Goal: Task Accomplishment & Management: Complete application form

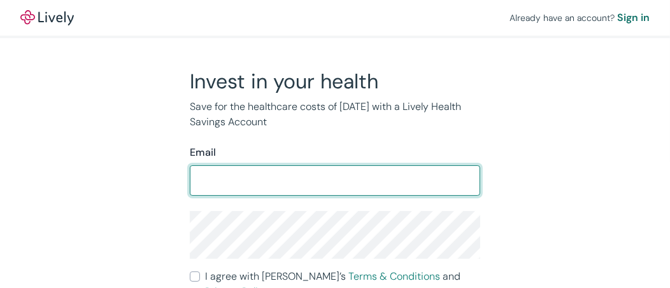
click at [286, 176] on input "Email" at bounding box center [335, 180] width 290 height 25
type input "[EMAIL_ADDRESS][DOMAIN_NAME]"
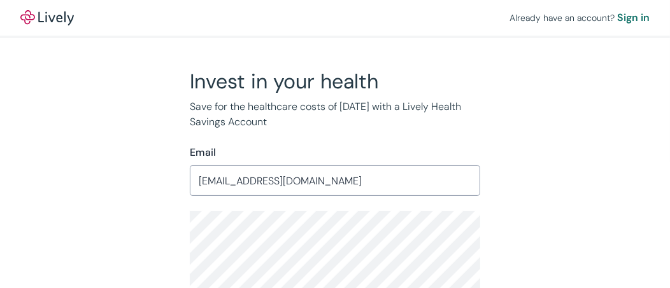
scroll to position [92, 0]
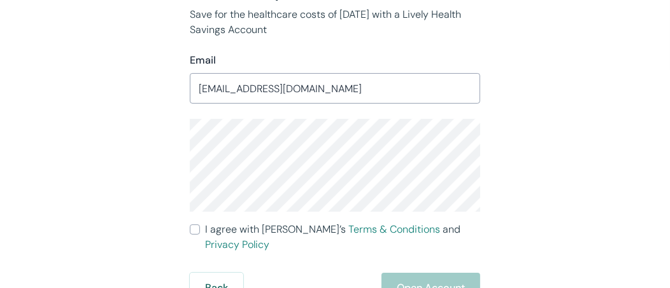
click at [198, 226] on input "I agree with Lively’s Terms & Conditions and Privacy Policy" at bounding box center [195, 230] width 10 height 10
checkbox input "true"
click at [423, 273] on button "Open Account" at bounding box center [430, 288] width 99 height 31
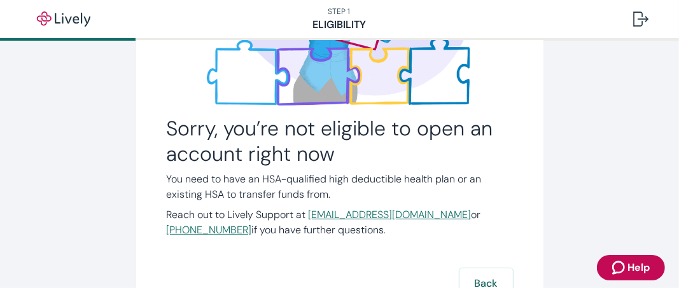
scroll to position [299, 0]
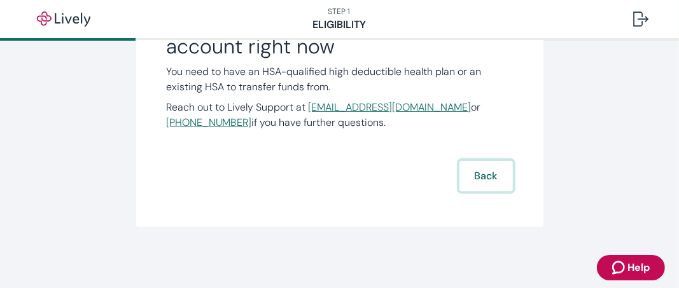
click at [488, 169] on button "Back" at bounding box center [486, 176] width 53 height 31
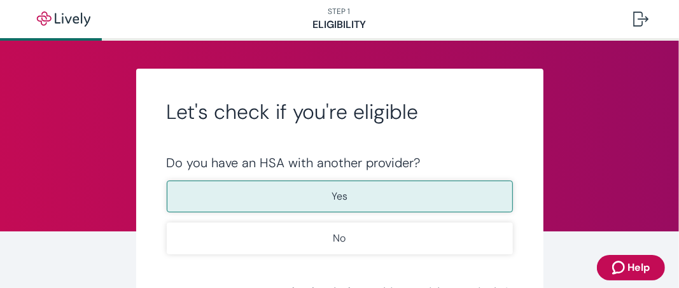
scroll to position [64, 0]
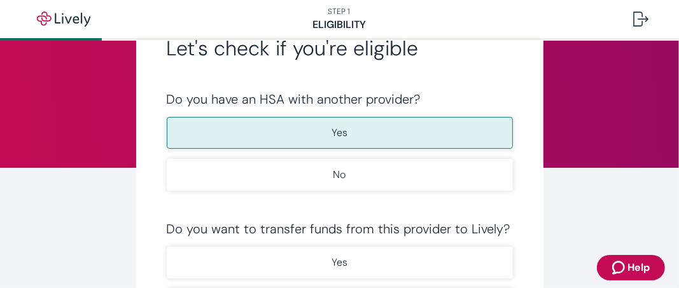
click at [391, 132] on button "Yes" at bounding box center [340, 133] width 346 height 32
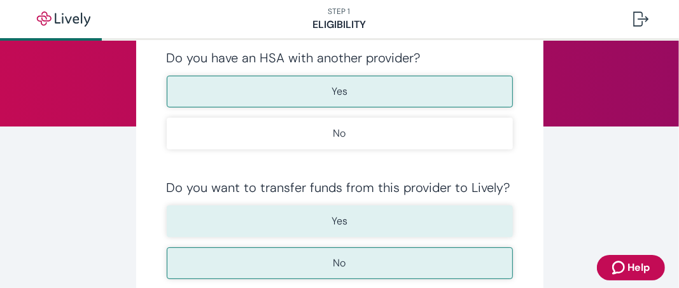
scroll to position [127, 0]
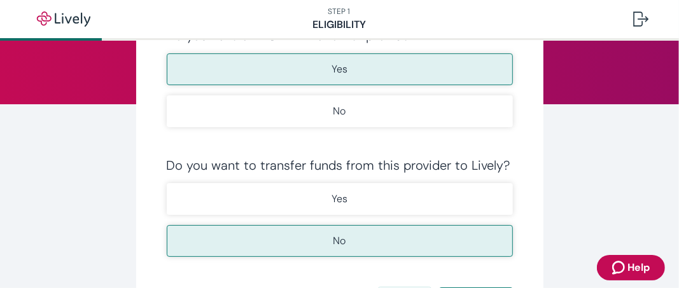
click at [372, 239] on button "No" at bounding box center [340, 241] width 346 height 32
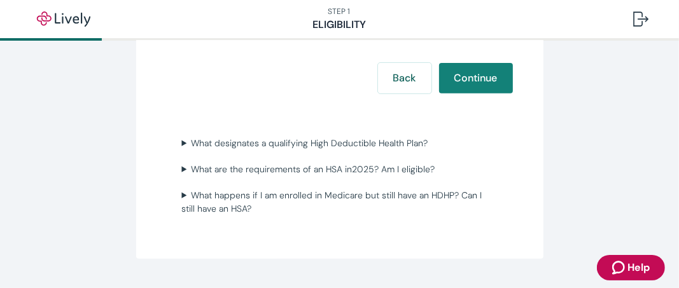
scroll to position [383, 0]
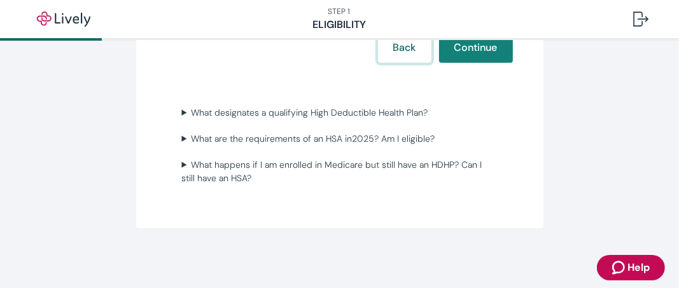
click at [383, 57] on button "Back" at bounding box center [404, 47] width 53 height 31
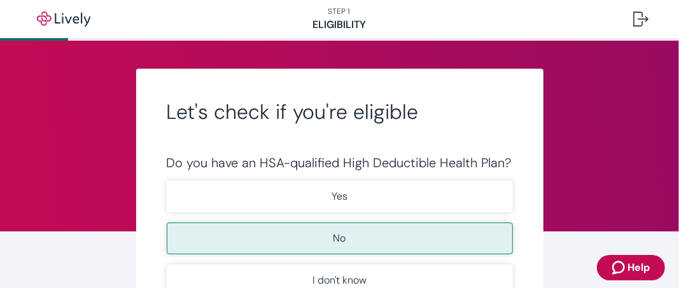
scroll to position [64, 0]
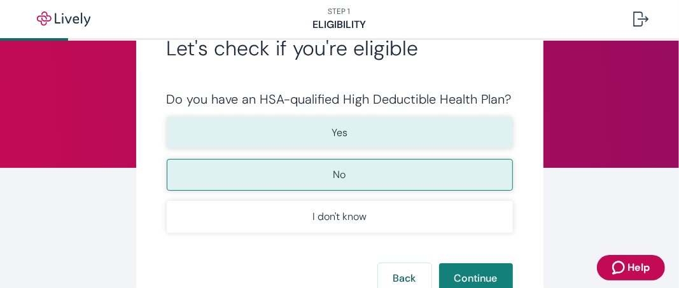
click at [358, 129] on button "Yes" at bounding box center [340, 133] width 346 height 32
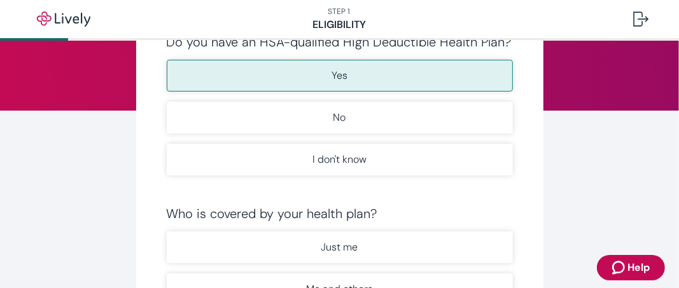
scroll to position [191, 0]
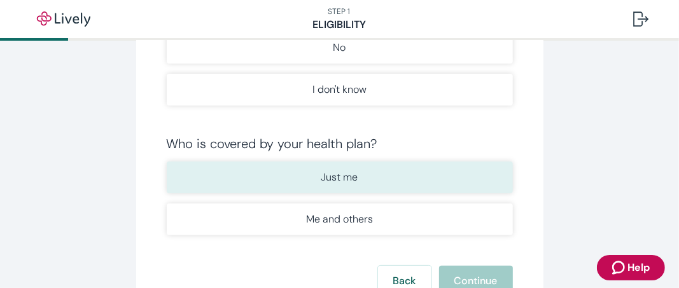
click at [363, 179] on button "Just me" at bounding box center [340, 178] width 346 height 32
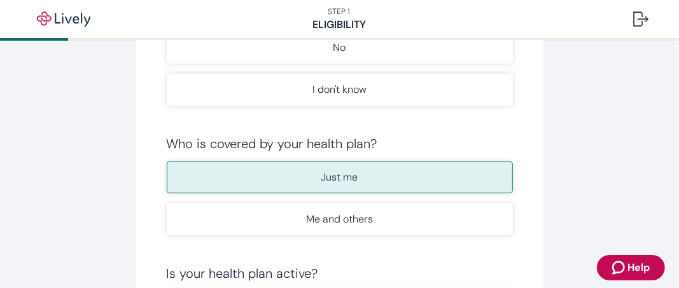
scroll to position [0, 0]
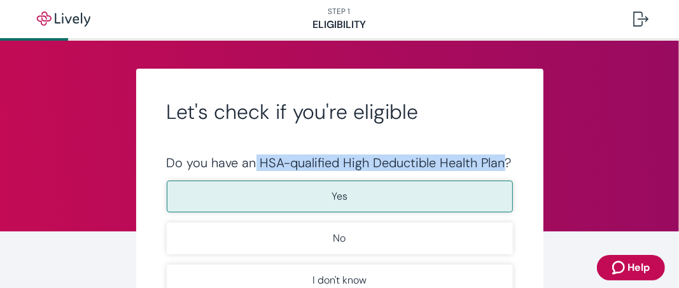
drag, startPoint x: 250, startPoint y: 160, endPoint x: 495, endPoint y: 169, distance: 245.2
click at [495, 169] on div "Do you have an HSA-qualified High Deductible Health Plan?" at bounding box center [340, 162] width 346 height 15
copy div "HSA-qualified High Deductible Health Plan"
click at [613, 261] on icon "Zendesk support icon" at bounding box center [619, 267] width 15 height 15
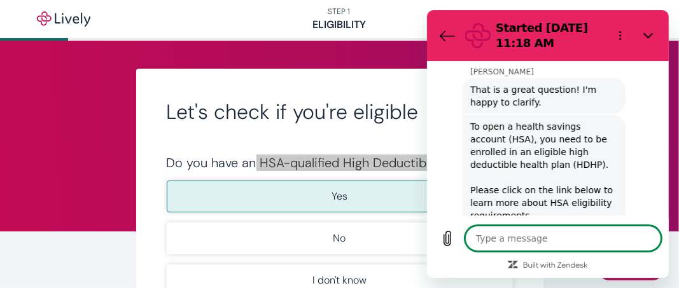
scroll to position [614, 0]
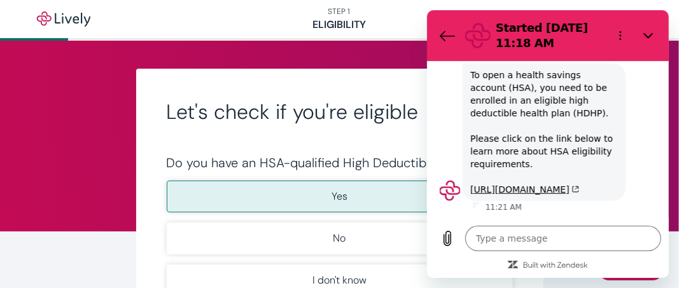
click at [366, 120] on h2 "Let's check if you're eligible" at bounding box center [340, 111] width 346 height 25
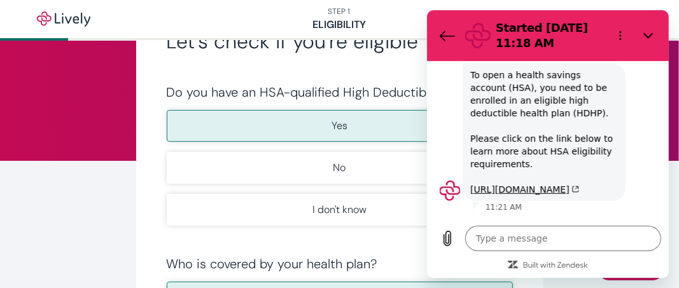
scroll to position [127, 0]
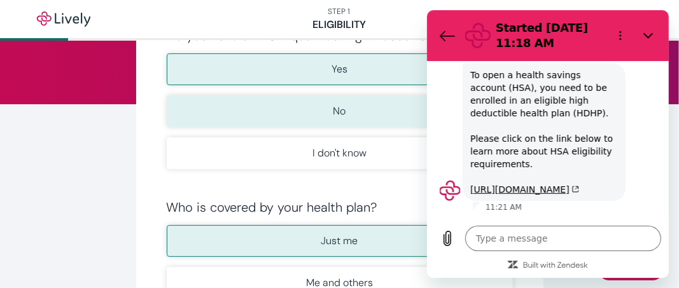
click at [349, 118] on button "No" at bounding box center [340, 111] width 346 height 32
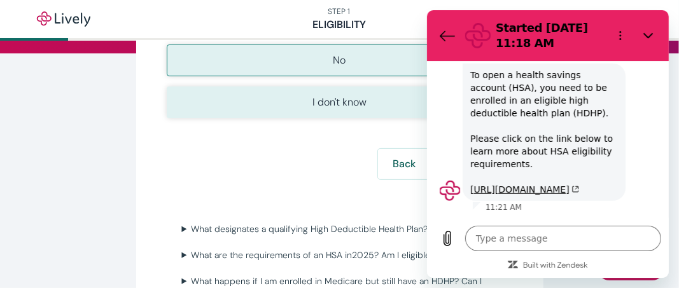
scroll to position [255, 0]
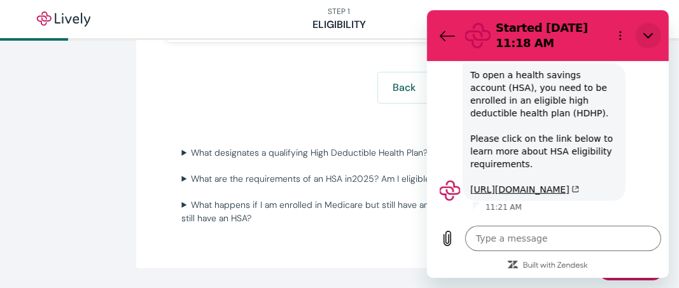
click at [643, 31] on icon "Close" at bounding box center [648, 36] width 10 height 10
type textarea "x"
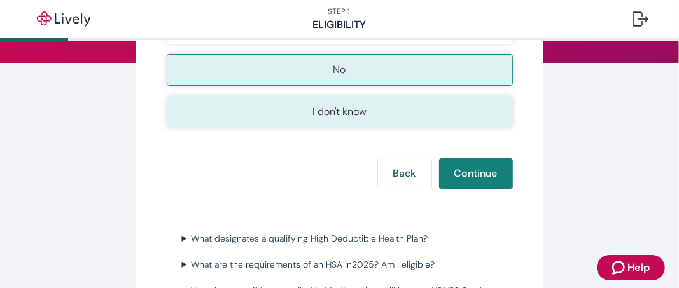
scroll to position [191, 0]
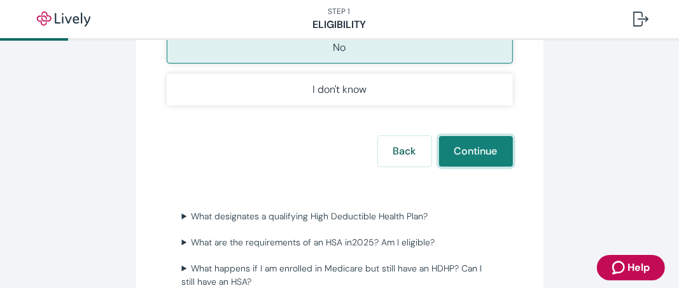
click at [456, 150] on button "Continue" at bounding box center [476, 151] width 74 height 31
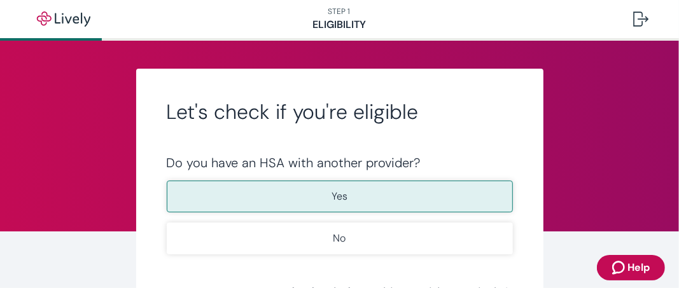
scroll to position [64, 0]
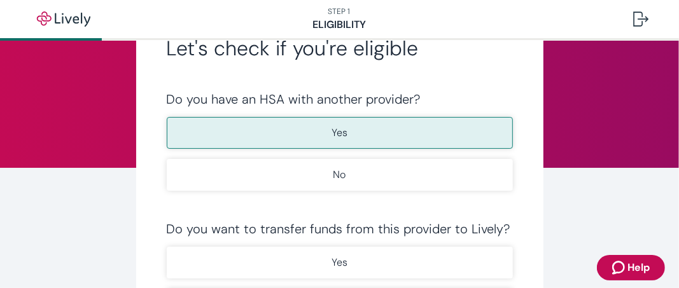
click at [369, 128] on button "Yes" at bounding box center [340, 133] width 346 height 32
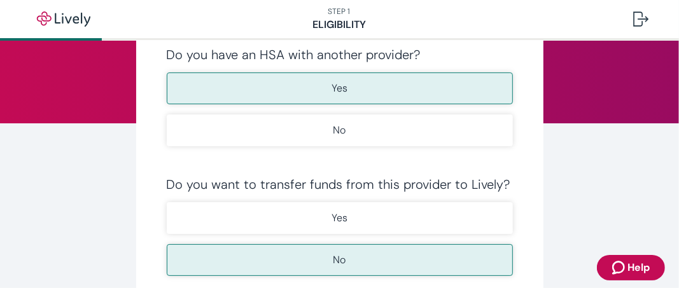
scroll to position [191, 0]
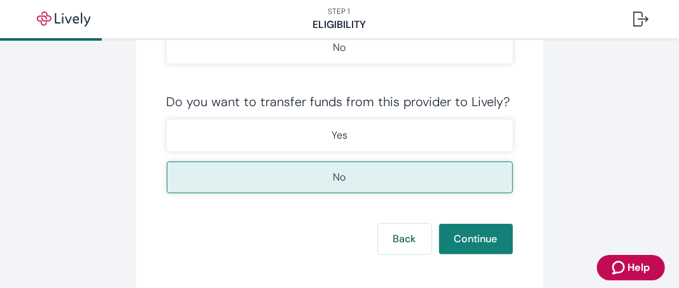
click at [335, 178] on p "No" at bounding box center [340, 177] width 13 height 15
click at [459, 238] on button "Continue" at bounding box center [476, 239] width 74 height 31
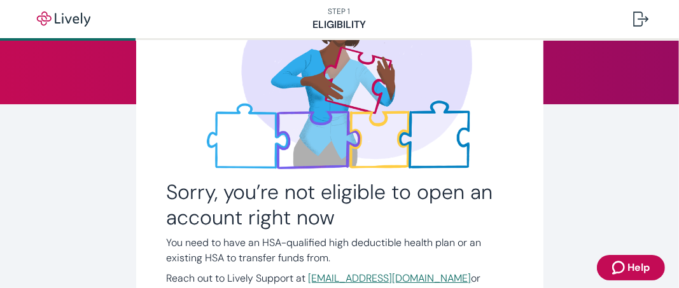
scroll to position [255, 0]
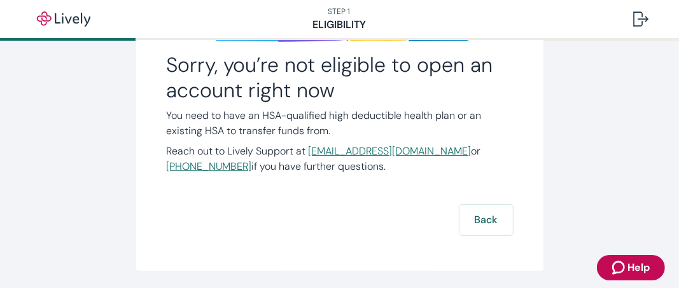
click at [626, 271] on icon "Zendesk support icon" at bounding box center [619, 267] width 15 height 15
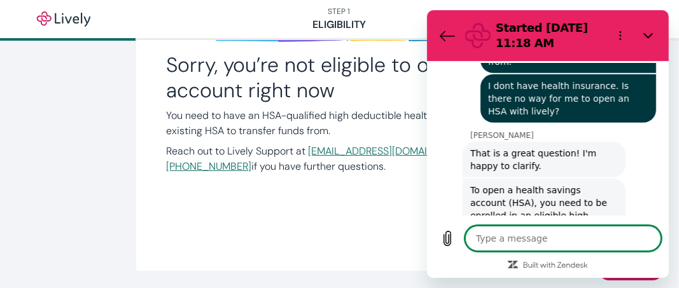
scroll to position [614, 0]
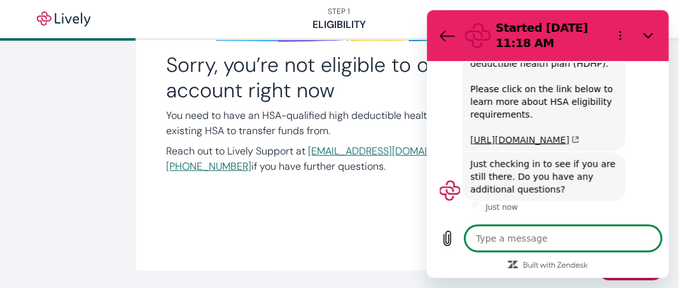
type textarea "x"
click at [505, 237] on textarea at bounding box center [563, 238] width 196 height 25
type textarea "I"
type textarea "x"
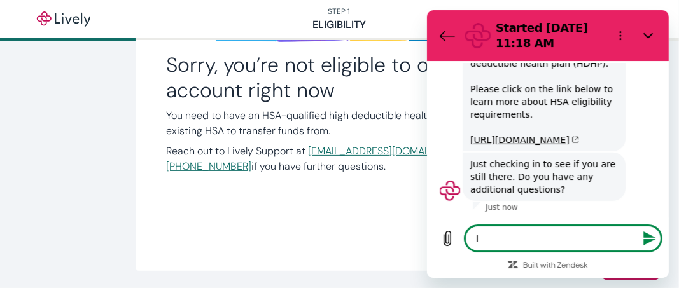
type textarea "Im"
type textarea "x"
type textarea "Im"
type textarea "x"
type textarea "Im j"
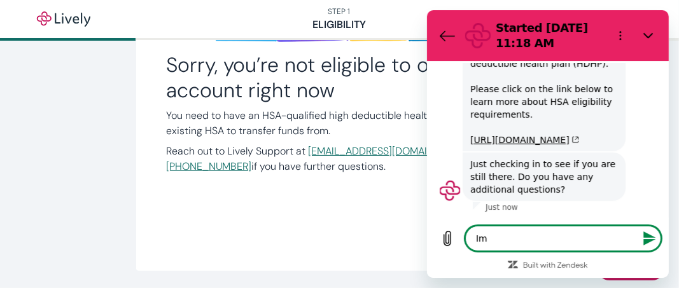
type textarea "x"
type textarea "Im ju"
type textarea "x"
type textarea "Im jus"
type textarea "x"
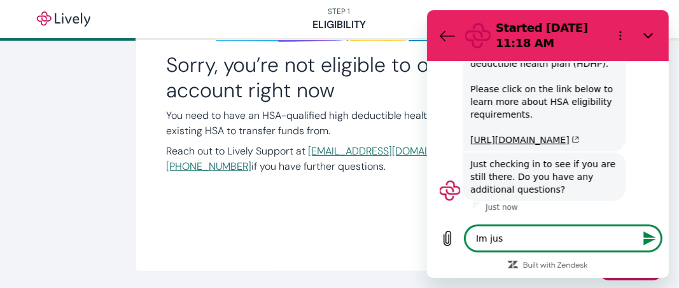
type textarea "Im just"
type textarea "x"
type textarea "Im jus"
type textarea "x"
type textarea "Im ju"
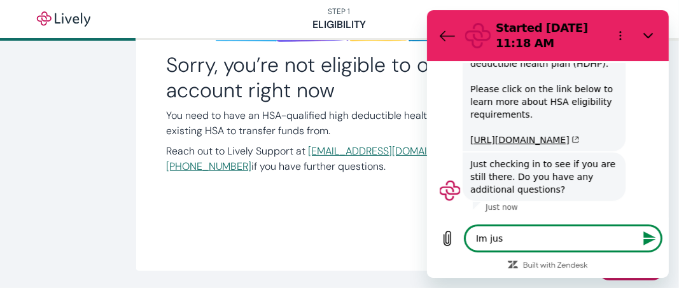
type textarea "x"
type textarea "Im j"
type textarea "x"
type textarea "Im"
type textarea "x"
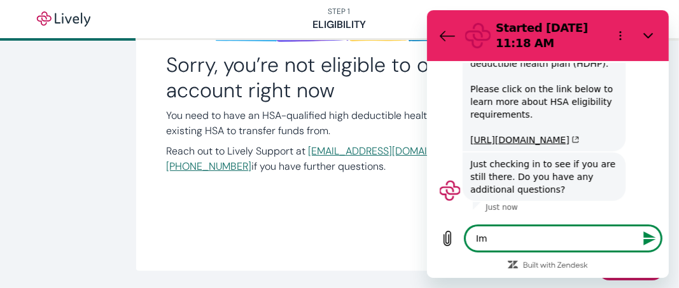
type textarea "Im c"
type textarea "x"
type textarea "Im co"
type textarea "x"
type textarea "Im con"
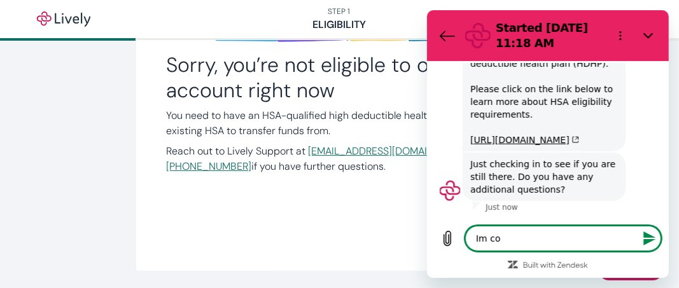
type textarea "x"
type textarea "Im conf"
type textarea "x"
type textarea "Im confu"
type textarea "x"
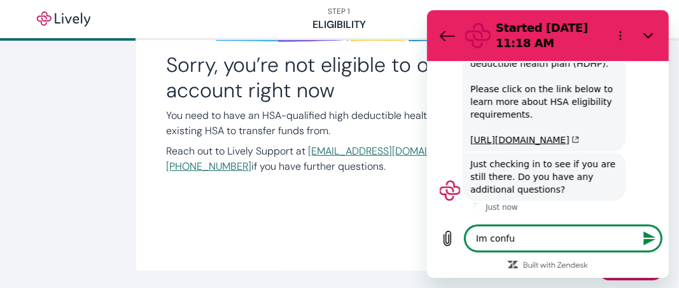
type textarea "Im confus"
type textarea "x"
type textarea "Im confuse"
type textarea "x"
type textarea "Im confused"
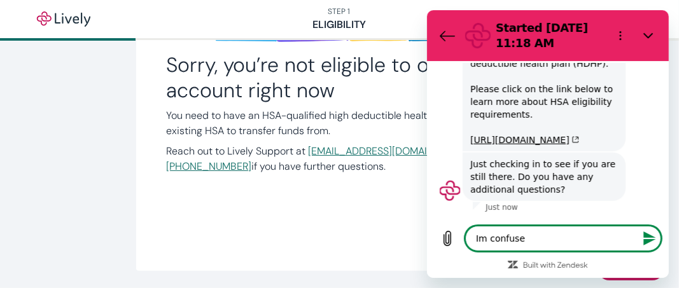
type textarea "x"
type textarea "Im confuse"
type textarea "x"
type textarea "Im confus"
type textarea "x"
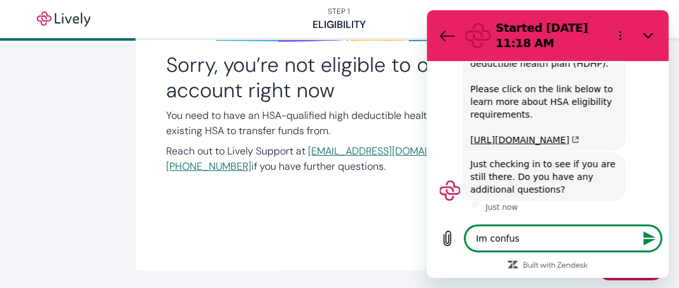
type textarea "Im confu"
type textarea "x"
type textarea "Im conf"
type textarea "x"
type textarea "Im con"
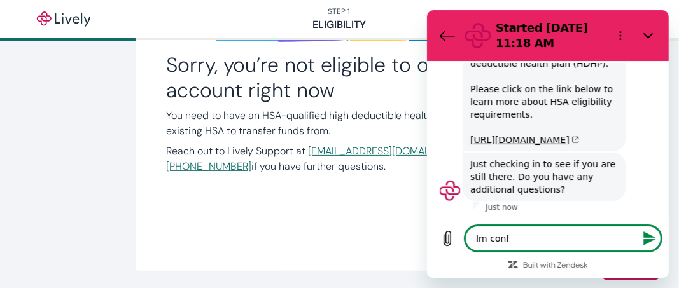
type textarea "x"
type textarea "Im co"
type textarea "x"
type textarea "Im c"
type textarea "x"
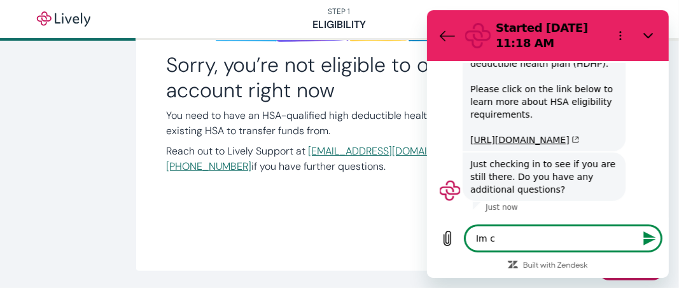
type textarea "Im"
type textarea "x"
type textarea "Im"
type textarea "x"
type textarea "I"
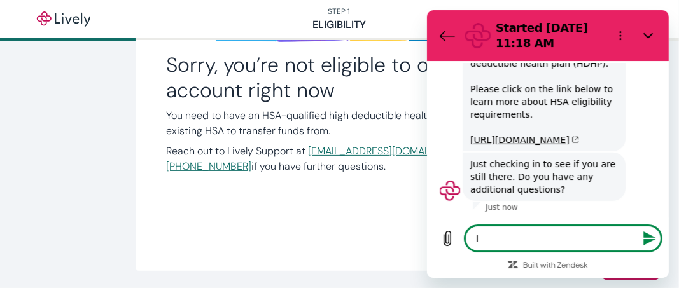
type textarea "x"
type textarea "I"
type textarea "x"
type textarea "IM"
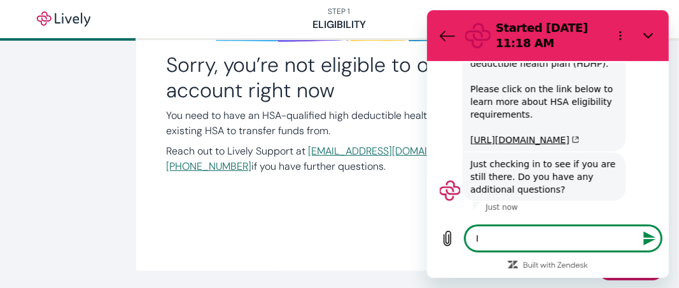
type textarea "x"
type textarea "I"
type textarea "x"
type textarea "Im"
type textarea "x"
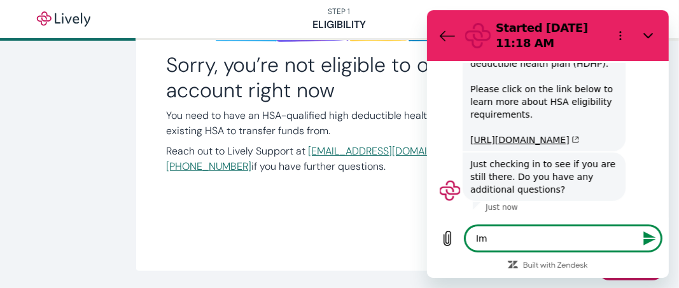
type textarea "Im"
type textarea "x"
type textarea "Im l"
type textarea "x"
type textarea "Im lo"
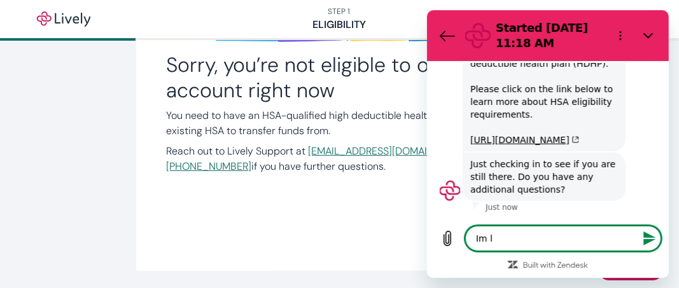
type textarea "x"
type textarea "Im loo"
type textarea "x"
type textarea "Im look"
type textarea "x"
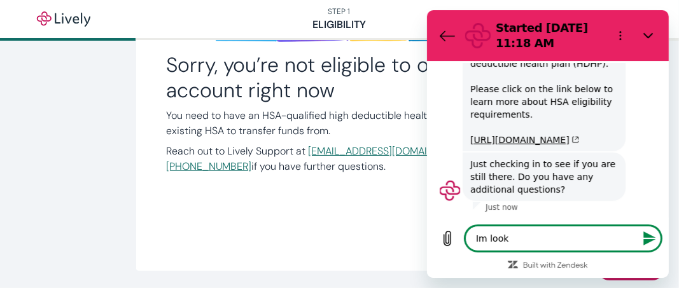
type textarea "Im looki"
type textarea "x"
type textarea "Im lookin"
type textarea "x"
type textarea "Im looking"
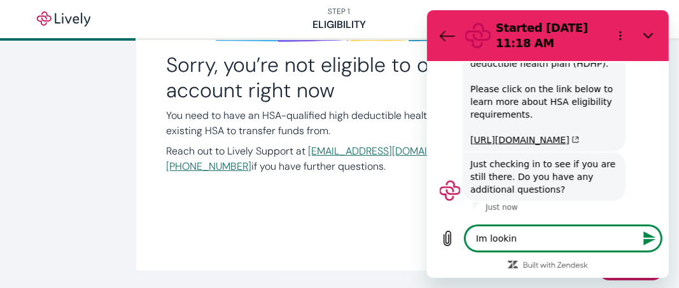
type textarea "x"
type textarea "Im looking"
type textarea "x"
type textarea "Im looking o"
type textarea "x"
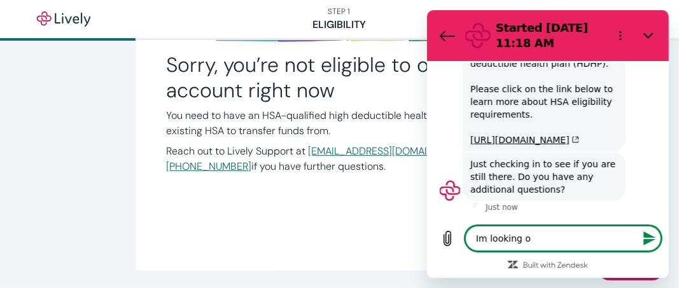
type textarea "Im looking ov"
type textarea "x"
type textarea "Im looking ove"
type textarea "x"
type textarea "Im looking over"
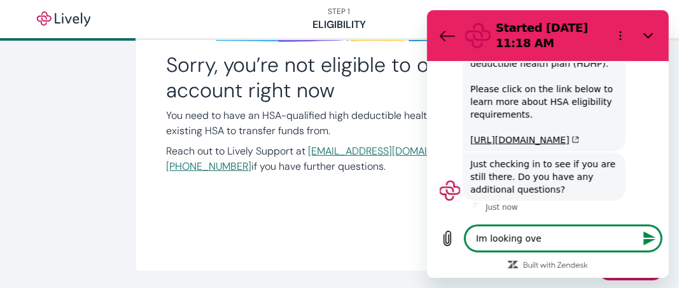
type textarea "x"
type textarea "Im looking over"
type textarea "x"
type textarea "Im looking over t"
type textarea "x"
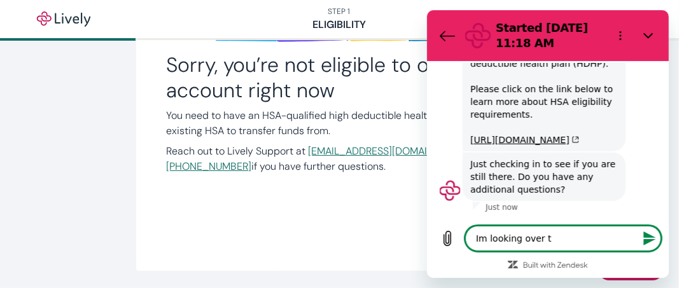
type textarea "Im looking over th"
type textarea "x"
type textarea "Im looking over thi"
type textarea "x"
type textarea "Im looking over this"
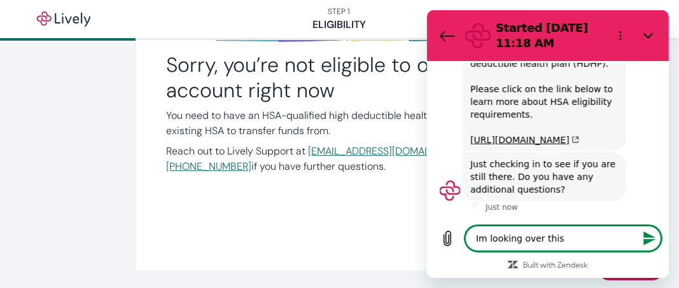
type textarea "x"
type textarea "Im looking over this"
type textarea "x"
type textarea "Im looking over this l"
type textarea "x"
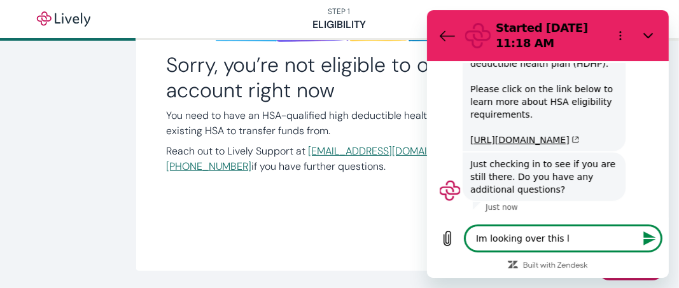
type textarea "Im looking over this li"
type textarea "x"
type textarea "Im looking over this lin"
type textarea "x"
type textarea "Im looking over this link"
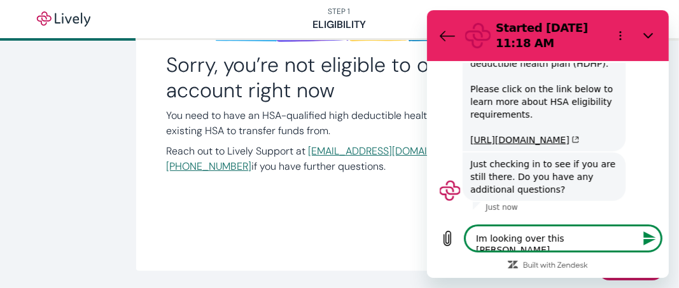
type textarea "x"
type textarea "Im looking over this link"
type textarea "x"
type textarea "Im looking over this link b"
type textarea "x"
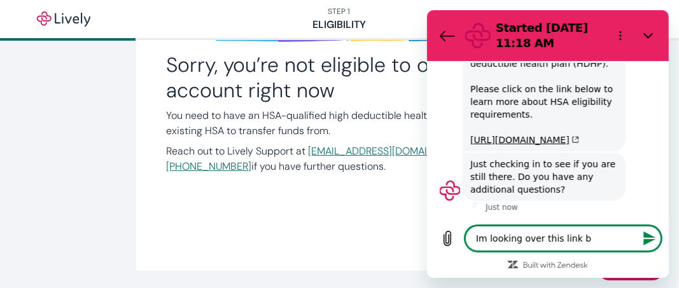
type textarea "Im looking over this link bu"
type textarea "x"
type textarea "Im looking over this link but"
type textarea "x"
type textarea "Im looking over this link but"
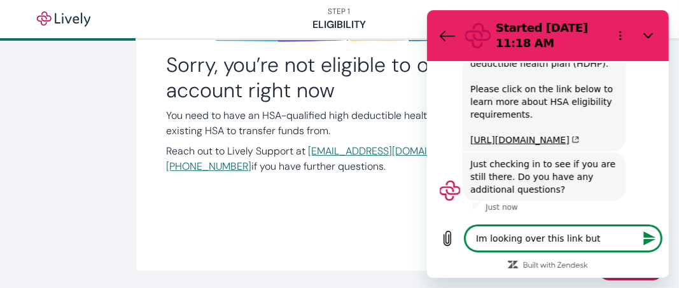
type textarea "x"
type textarea "Im looking over this link but I"
type textarea "x"
type textarea "Im looking over this link but I'"
type textarea "x"
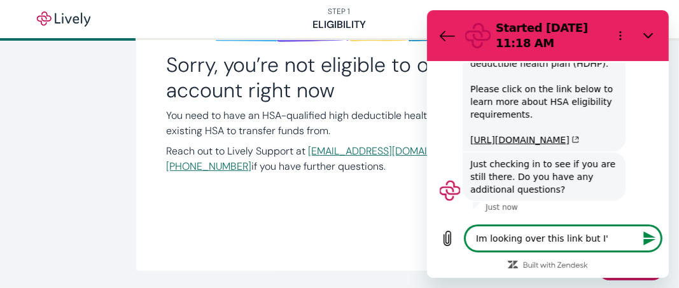
type textarea "Im looking over this link but I'm"
type textarea "x"
type textarea "Im looking over this link but I'm"
type textarea "x"
type textarea "Im looking over this link but I'm j"
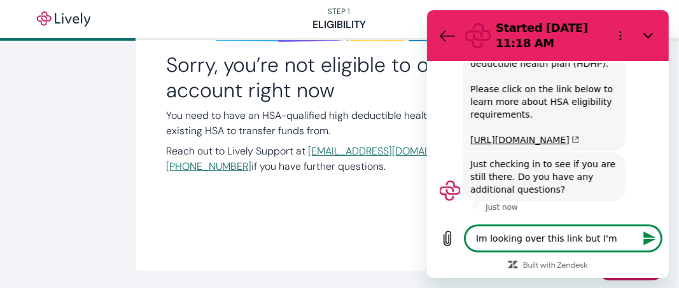
type textarea "x"
type textarea "Im looking over this link but I'm ju"
type textarea "x"
type textarea "Im looking over this link but I'm jus"
type textarea "x"
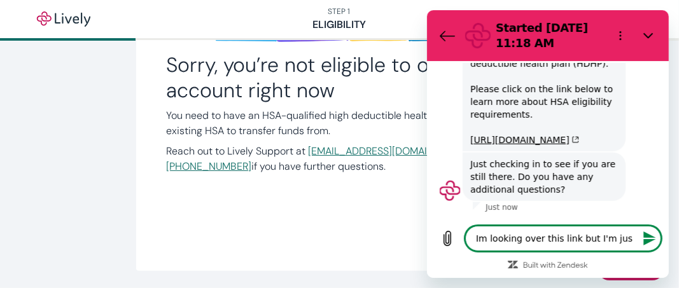
type textarea "Im looking over this link but I'm just"
type textarea "x"
type textarea "Im looking over this link but I'm just"
type textarea "x"
type textarea "Im looking over this link but I'm just c"
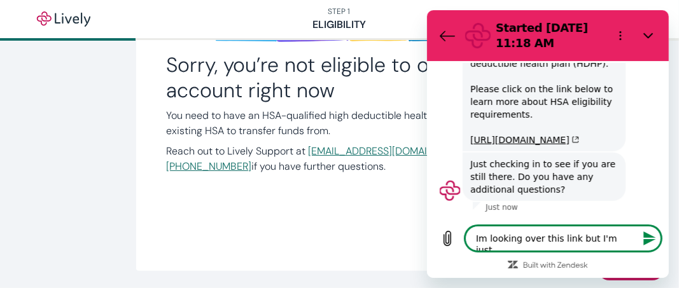
type textarea "x"
type textarea "Im looking over this link but I'm just co"
type textarea "x"
type textarea "Im looking over this link but I'm just con"
type textarea "x"
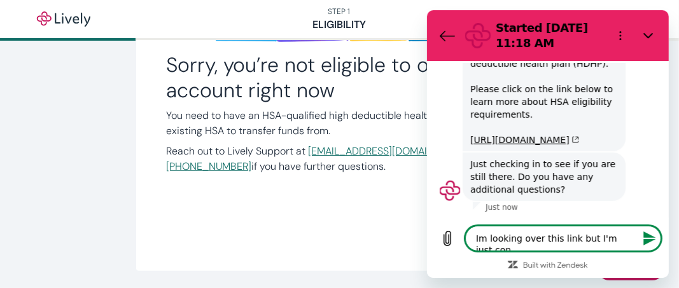
type textarea "Im looking over this link but I'm just conf"
type textarea "x"
type textarea "Im looking over this link but I'm just confu"
type textarea "x"
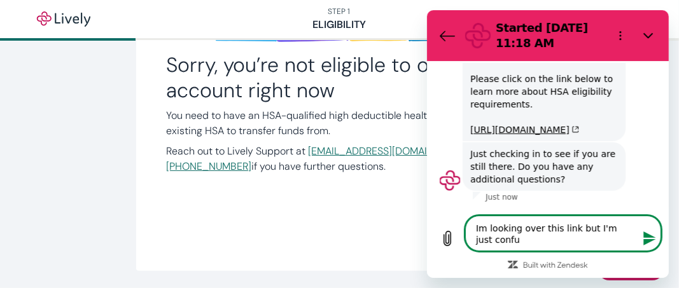
type textarea "Im looking over this link but I'm just confus"
type textarea "x"
type textarea "Im looking over this link but I'm just confuse"
type textarea "x"
type textarea "Im looking over this link but I'm just confused"
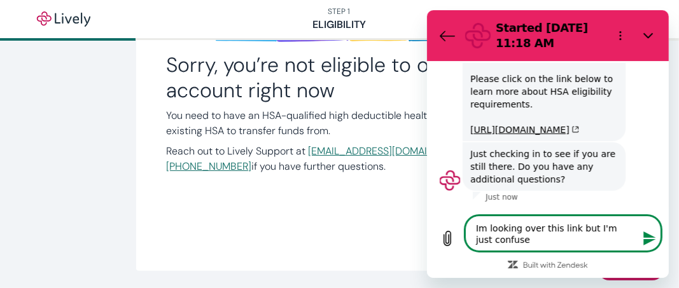
type textarea "x"
type textarea "Im looking over this link but I'm just confused"
type textarea "x"
type textarea "Im looking over this link but I'm just confused b"
type textarea "x"
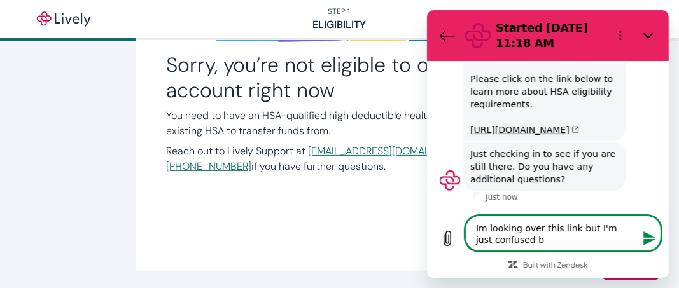
type textarea "Im looking over this link but I'm just confused be"
type textarea "x"
type textarea "Im looking over this link but I'm just confused bec"
type textarea "x"
type textarea "Im looking over this link but I'm just confused beca"
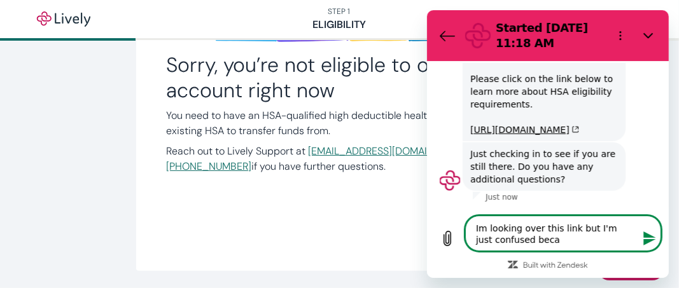
type textarea "x"
type textarea "Im looking over this link but I'm just confused becau"
type textarea "x"
type textarea "Im looking over this link but I'm just confused becaus"
type textarea "x"
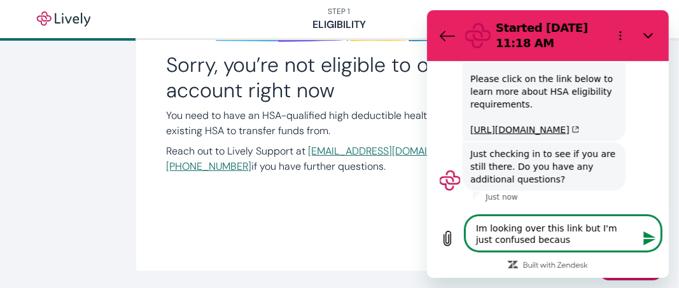
type textarea "Im looking over this link but I'm just confused because"
type textarea "x"
type textarea "Im looking over this link but I'm just confused because"
type textarea "x"
type textarea "Im looking over this link but I'm just confused because i"
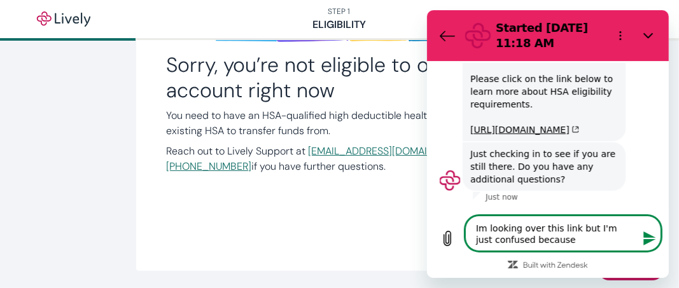
type textarea "x"
type textarea "Im looking over this link but I'm just confused because i"
type textarea "x"
type textarea "Im looking over this link but I'm just confused because i o"
type textarea "x"
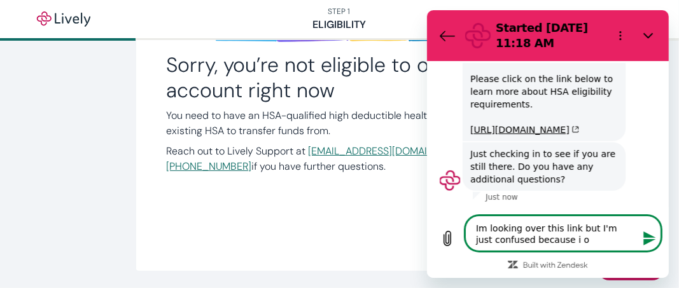
type textarea "Im looking over this link but I'm just confused because i op"
type textarea "x"
type textarea "Im looking over this link but I'm just confused because i ope"
type textarea "x"
type textarea "Im looking over this link but I'm just confused because i open"
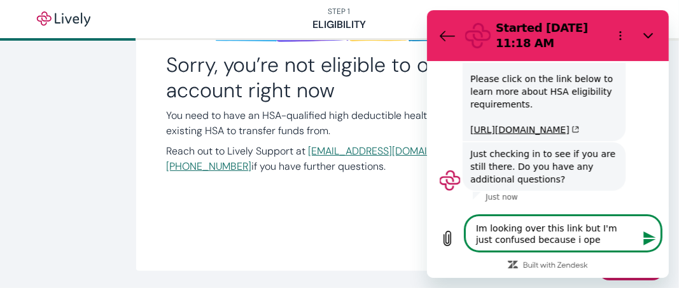
type textarea "x"
type textarea "Im looking over this link but I'm just confused because i opene"
type textarea "x"
type textarea "Im looking over this link but I'm just confused because i opened"
type textarea "x"
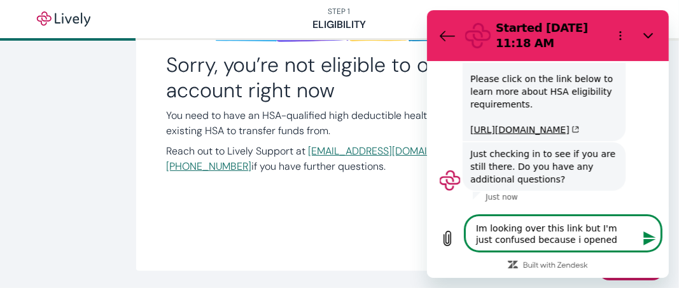
type textarea "Im looking over this link but I'm just confused because i opened"
type textarea "x"
type textarea "Im looking over this link but I'm just confused because i opened a"
type textarea "x"
type textarea "Im looking over this link but I'm just confused because i opened a"
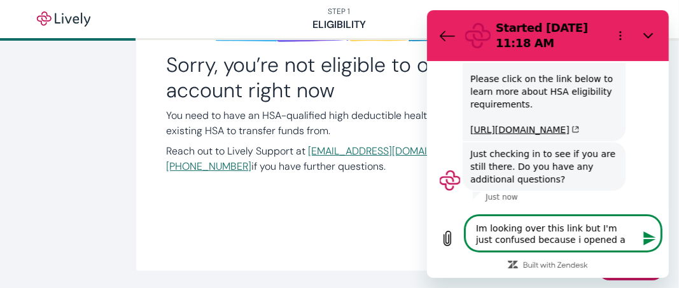
type textarea "x"
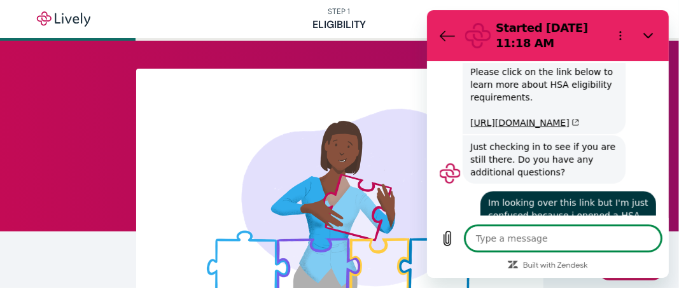
scroll to position [733, 0]
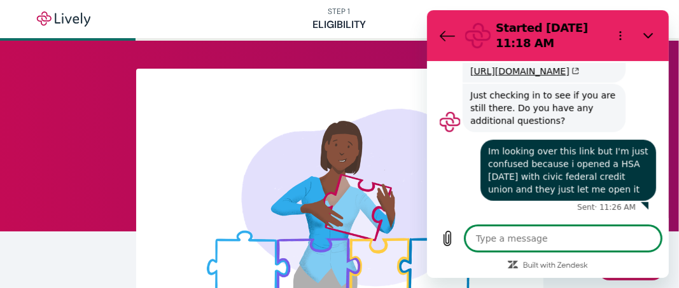
click at [450, 164] on div "says: Im looking over this link but I'm just confused because i opened a HSA ye…" at bounding box center [542, 166] width 227 height 69
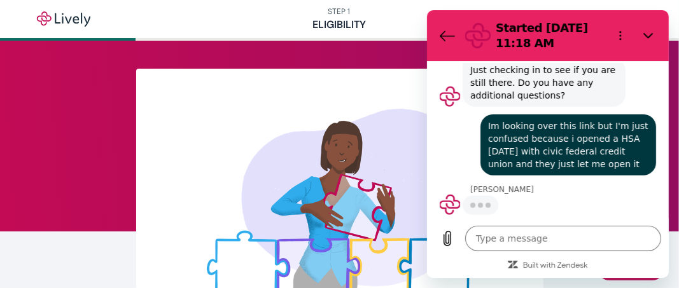
scroll to position [757, 0]
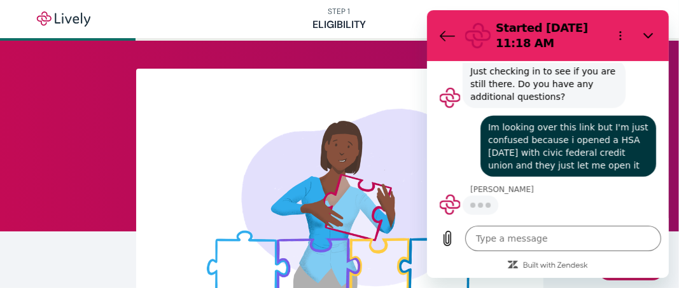
click at [653, 97] on div "Paulina says: Just checking in to see if you are still there. Do you have any a…" at bounding box center [552, 84] width 227 height 50
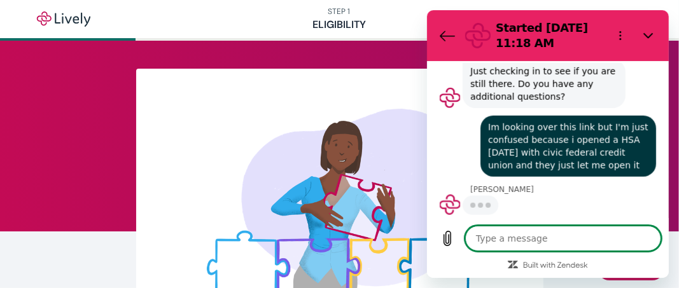
click at [498, 236] on textarea at bounding box center [563, 238] width 196 height 25
click at [446, 160] on div "says: Im looking over this link but I'm just confused because i opened a HSA ye…" at bounding box center [542, 142] width 227 height 69
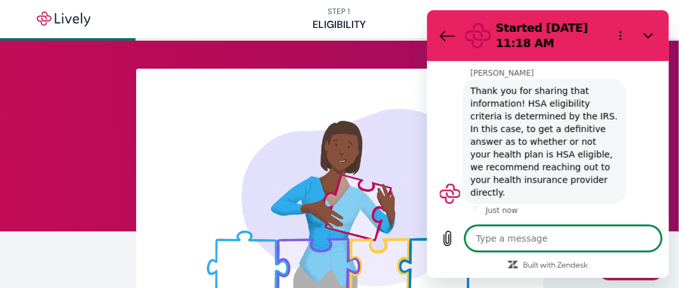
scroll to position [864, 0]
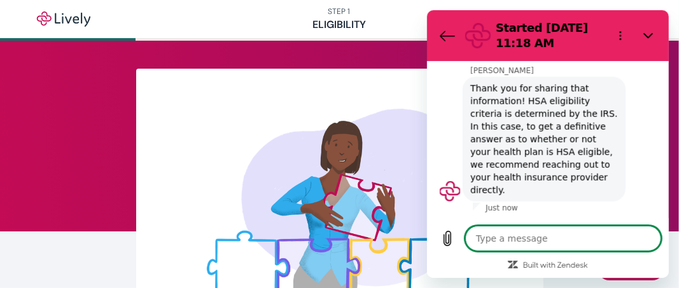
click at [642, 165] on div "Paulina says: Thank you for sharing that information! HSA eligibility criteria …" at bounding box center [552, 139] width 227 height 126
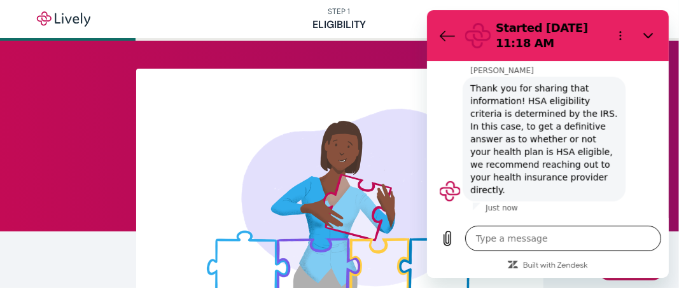
click at [559, 248] on textarea at bounding box center [563, 238] width 196 height 25
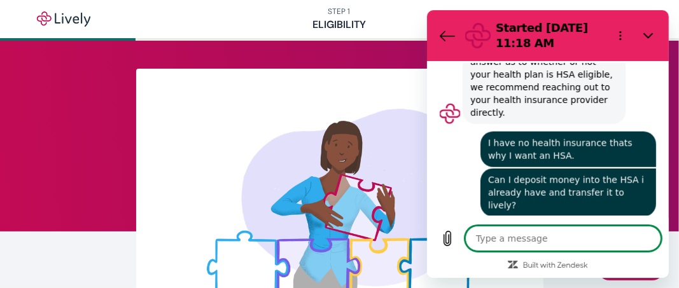
scroll to position [944, 0]
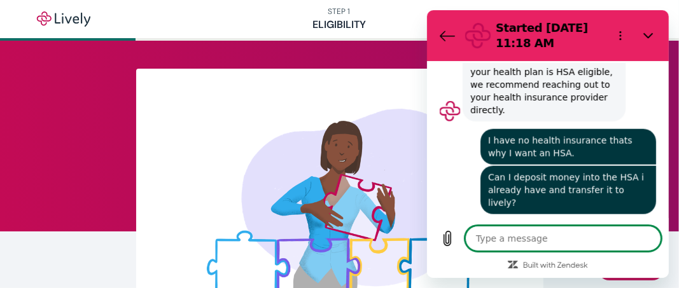
click at [638, 90] on div "Paulina says: Thank you for sharing that information! HSA eligibility criteria …" at bounding box center [552, 59] width 227 height 126
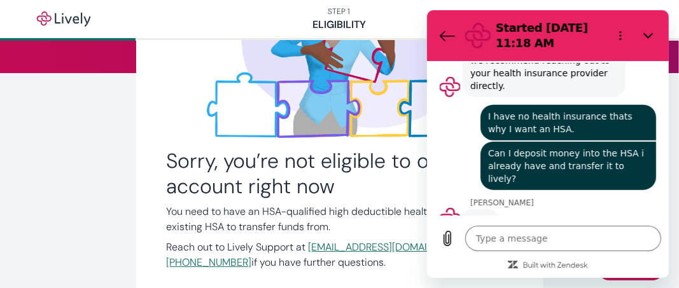
scroll to position [299, 0]
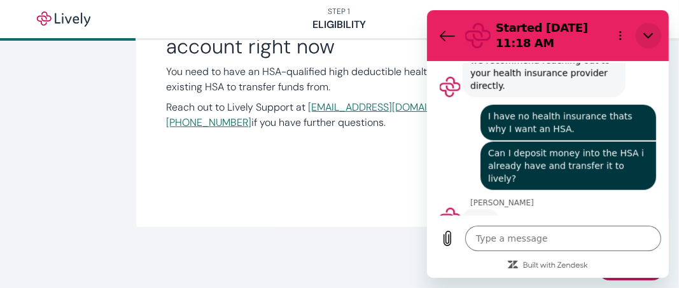
click at [647, 29] on button "Close" at bounding box center [647, 35] width 25 height 25
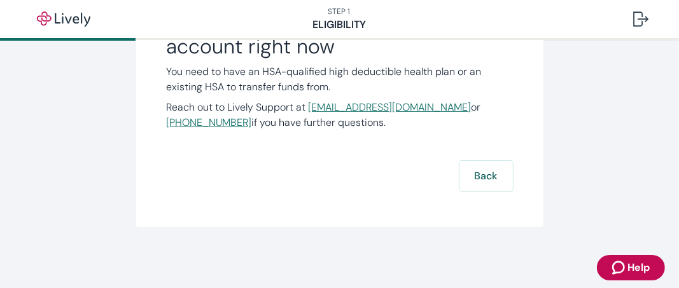
scroll to position [969, 0]
click at [474, 170] on button "Back" at bounding box center [486, 176] width 53 height 31
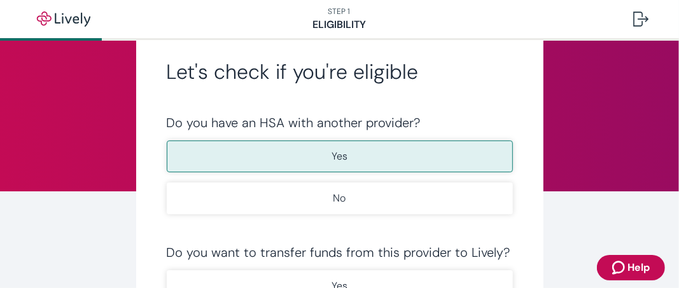
scroll to position [127, 0]
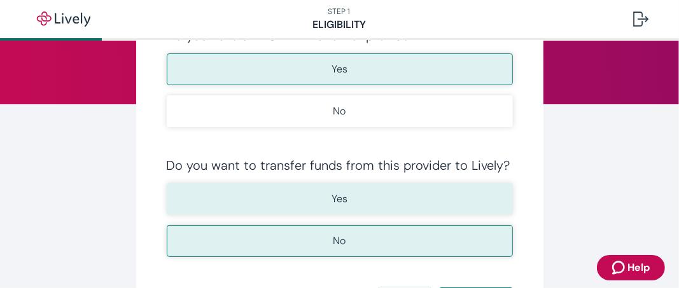
click at [398, 202] on button "Yes" at bounding box center [340, 199] width 346 height 32
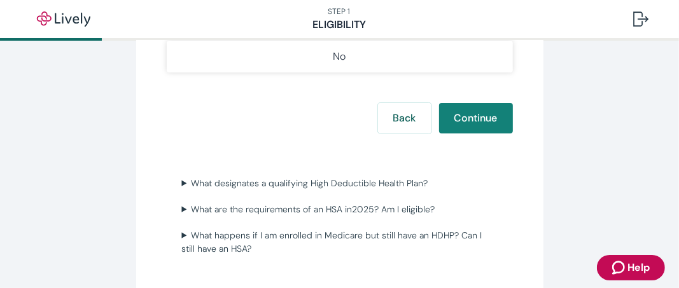
scroll to position [318, 0]
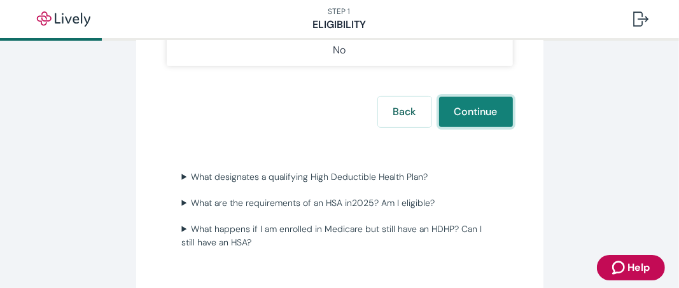
click at [479, 106] on button "Continue" at bounding box center [476, 112] width 74 height 31
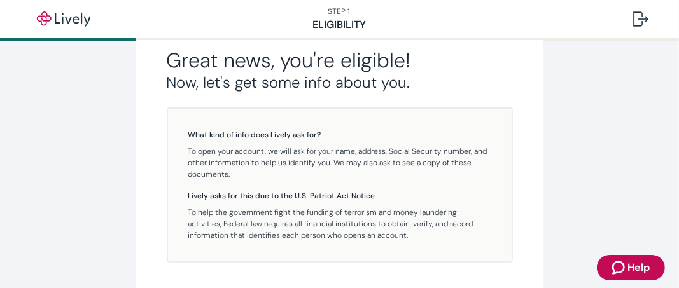
scroll to position [328, 0]
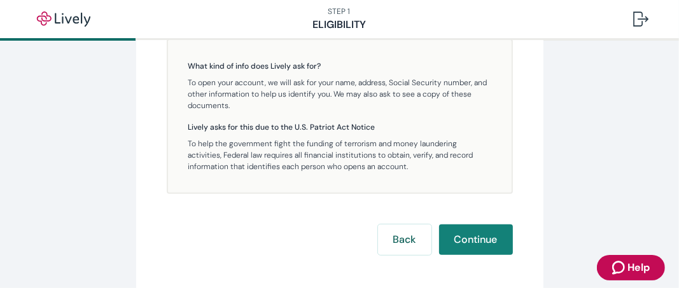
click at [614, 273] on icon "Zendesk support icon" at bounding box center [618, 267] width 13 height 13
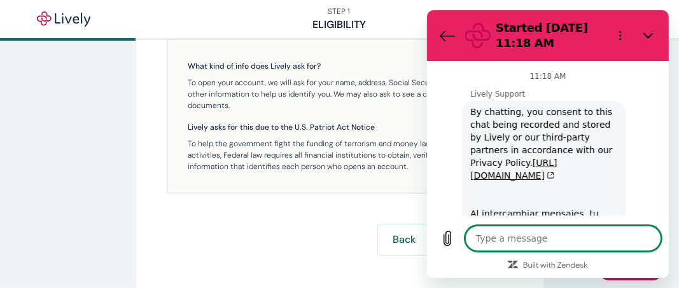
scroll to position [1070, 0]
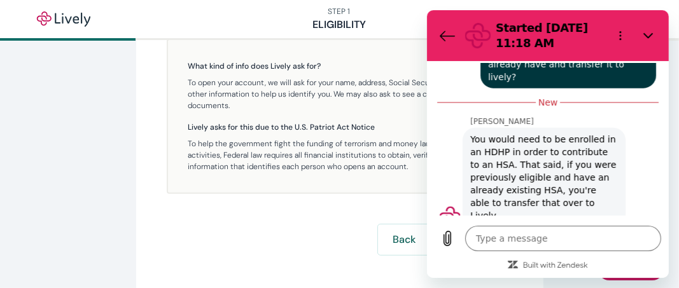
click at [619, 167] on div "Paulina says: You would need to be enrolled in an HDHP in order to contribute t…" at bounding box center [552, 177] width 227 height 101
click at [332, 183] on div "What kind of info does Lively ask for? To open your account, we will ask for yo…" at bounding box center [340, 116] width 346 height 155
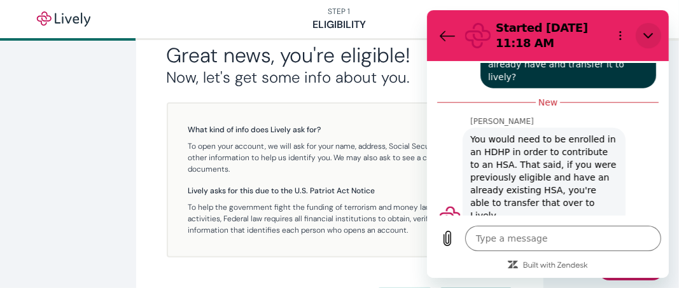
drag, startPoint x: 646, startPoint y: 36, endPoint x: 1072, endPoint y: 45, distance: 426.6
click at [646, 36] on icon "Close" at bounding box center [648, 36] width 10 height 6
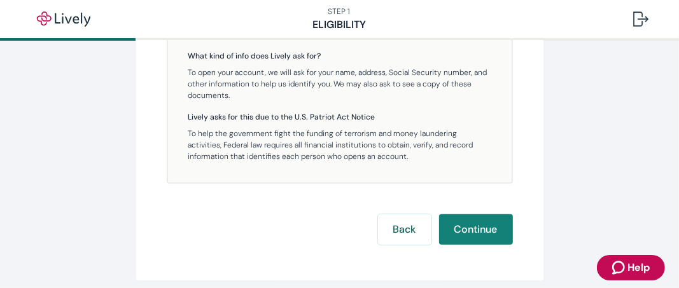
scroll to position [391, 0]
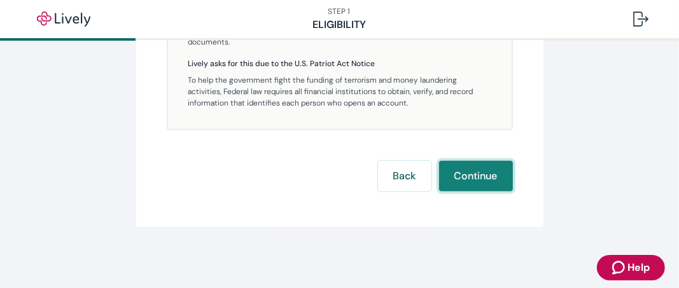
click at [466, 173] on button "Continue" at bounding box center [476, 176] width 74 height 31
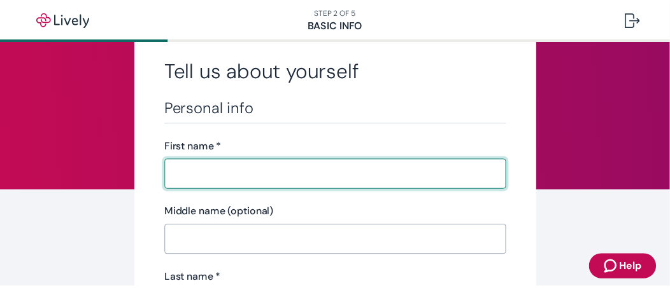
scroll to position [64, 0]
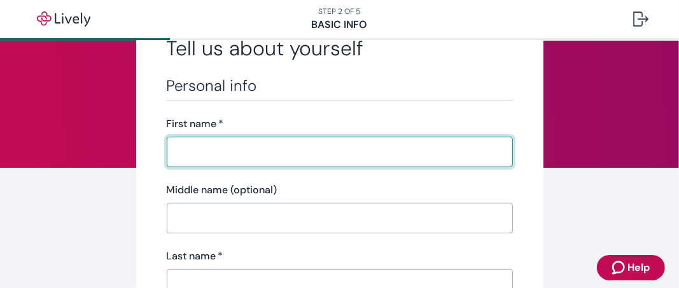
click at [214, 156] on input "First name   *" at bounding box center [340, 151] width 346 height 25
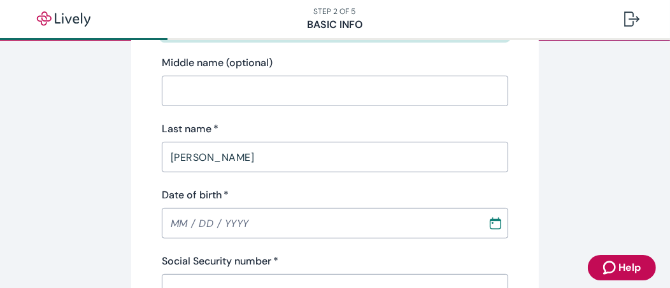
scroll to position [255, 0]
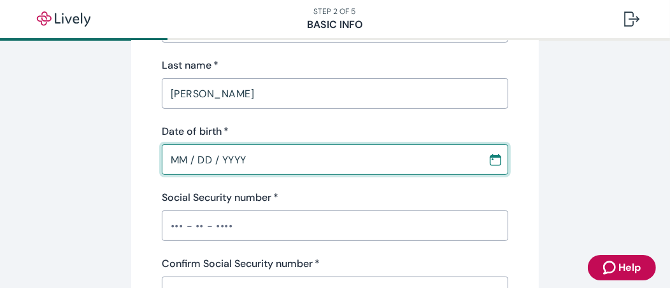
click at [209, 169] on input "MM / DD / YYYY" at bounding box center [320, 159] width 317 height 25
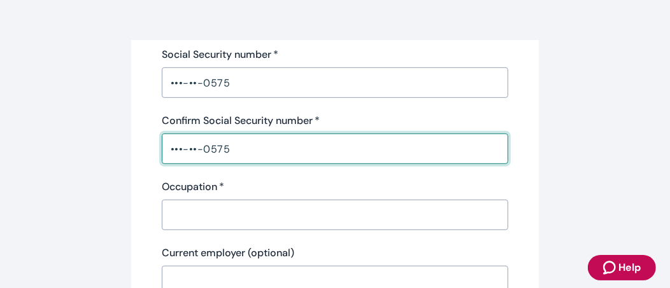
scroll to position [461, 0]
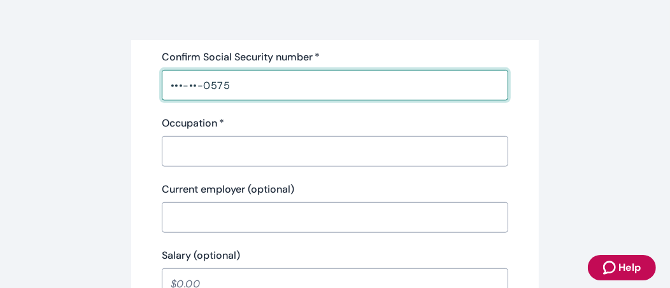
click at [223, 150] on input "Occupation   *" at bounding box center [335, 151] width 346 height 25
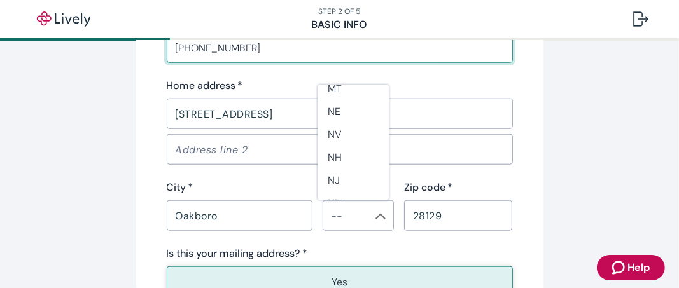
scroll to position [764, 0]
click at [351, 188] on li "NC" at bounding box center [353, 185] width 71 height 23
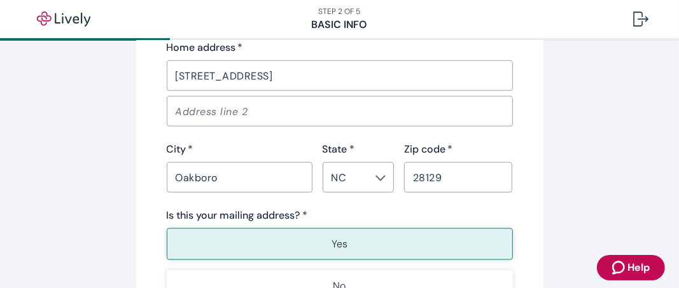
scroll to position [946, 0]
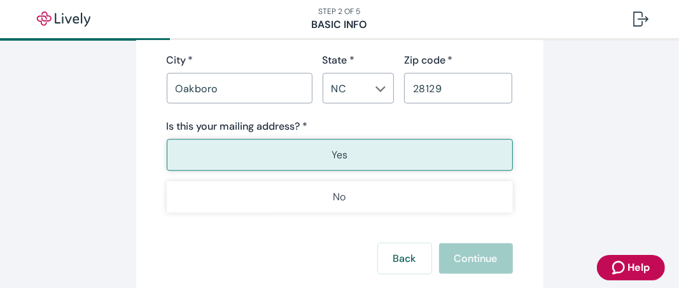
click at [321, 147] on button "Yes" at bounding box center [340, 155] width 346 height 32
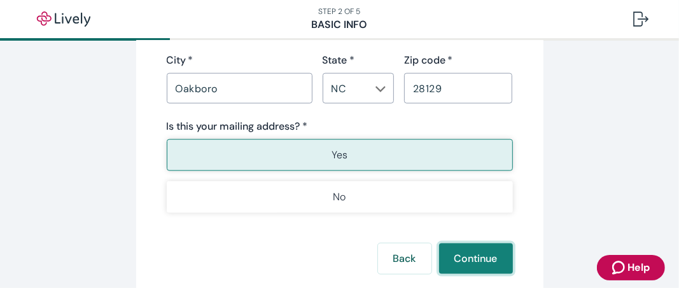
click at [456, 253] on button "Continue" at bounding box center [476, 259] width 74 height 31
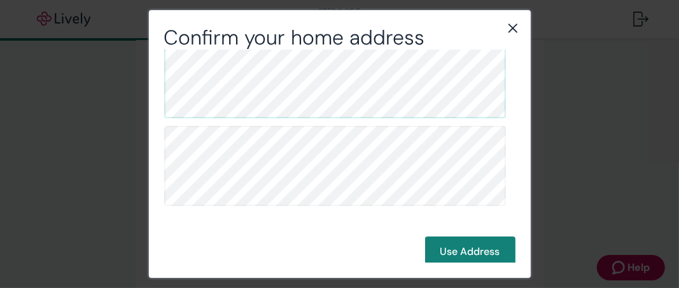
scroll to position [59, 0]
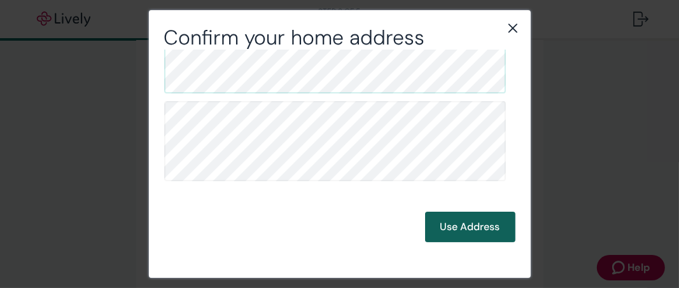
click at [461, 220] on button "Use Address" at bounding box center [470, 227] width 90 height 31
click at [454, 223] on button "Use Address" at bounding box center [470, 227] width 90 height 31
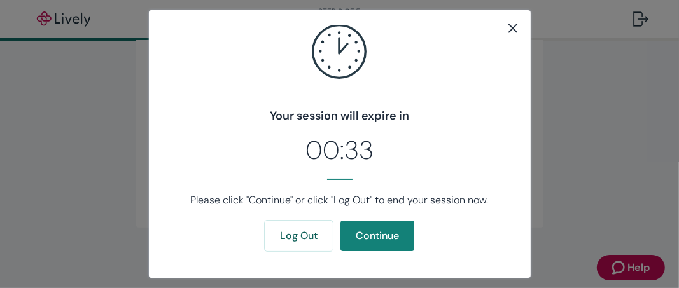
scroll to position [83, 0]
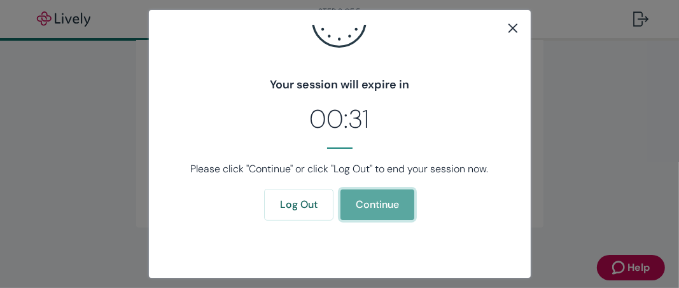
click at [379, 204] on button "Continue" at bounding box center [378, 205] width 74 height 31
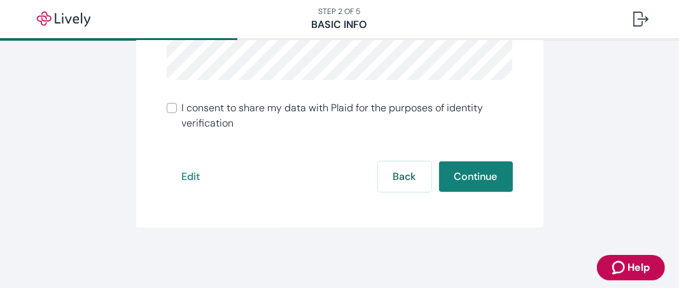
scroll to position [306, 0]
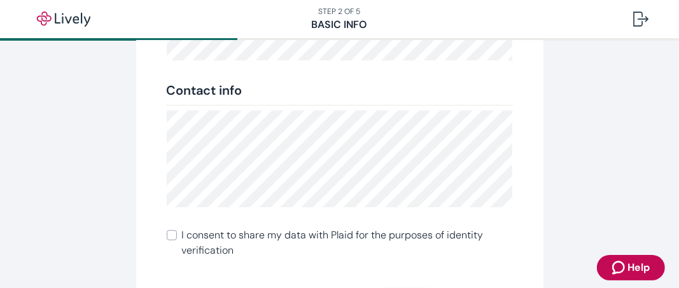
click at [151, 239] on div "Review your info Double-check to make sure everything is correct. We’ll use thi…" at bounding box center [339, 59] width 407 height 592
click at [167, 232] on input "I consent to share my data with Plaid for the purposes of identity verification" at bounding box center [172, 235] width 10 height 10
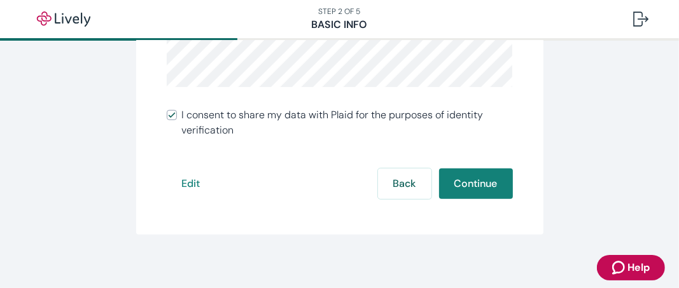
scroll to position [433, 0]
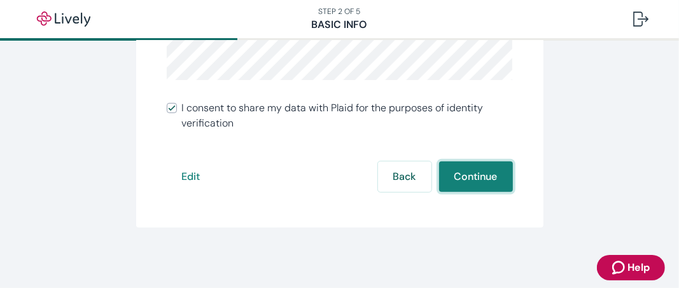
click at [474, 175] on button "Continue" at bounding box center [476, 177] width 74 height 31
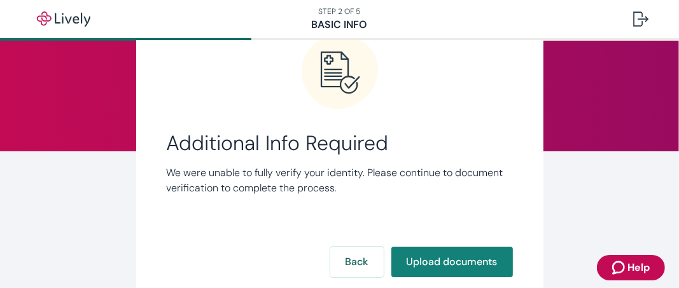
scroll to position [166, 0]
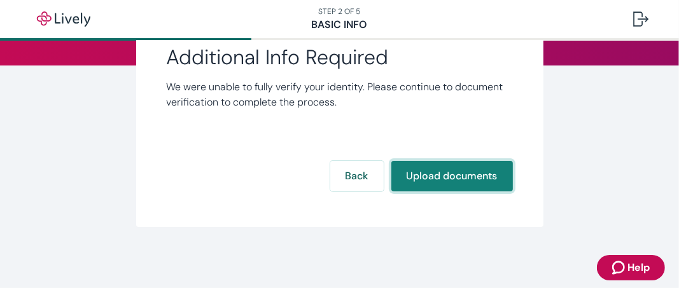
click at [425, 175] on button "Upload documents" at bounding box center [452, 176] width 122 height 31
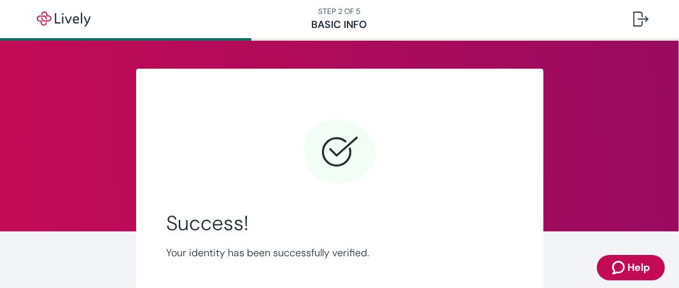
scroll to position [151, 0]
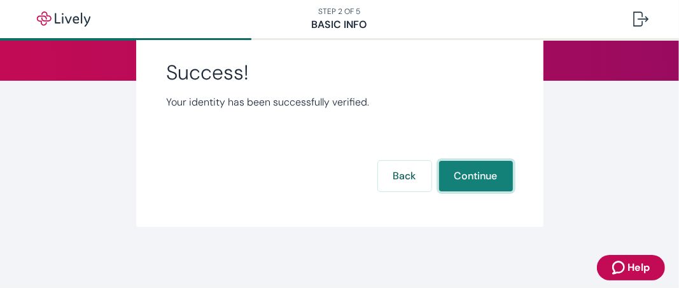
click at [468, 171] on button "Continue" at bounding box center [476, 176] width 74 height 31
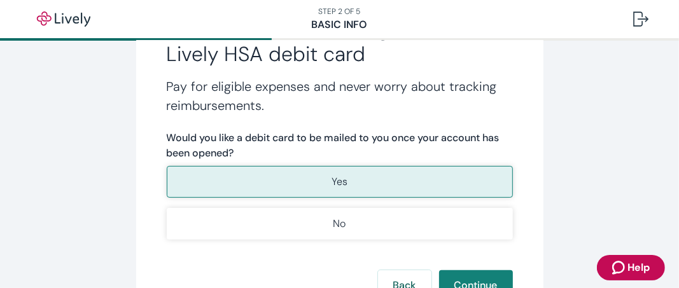
scroll to position [255, 0]
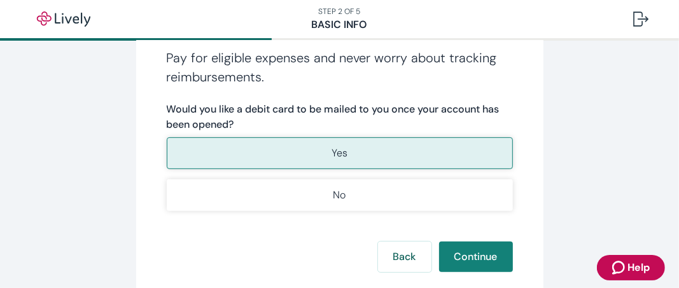
click at [319, 159] on button "Yes" at bounding box center [340, 153] width 346 height 32
click at [456, 255] on button "Continue" at bounding box center [476, 257] width 74 height 31
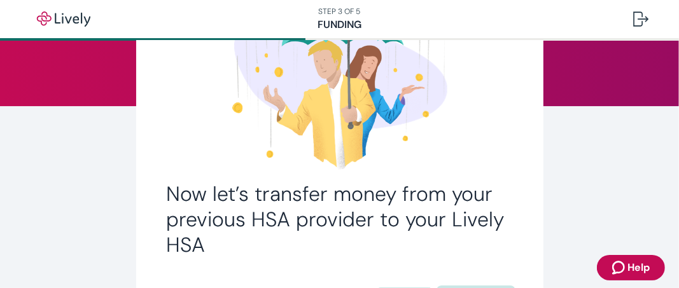
scroll to position [253, 0]
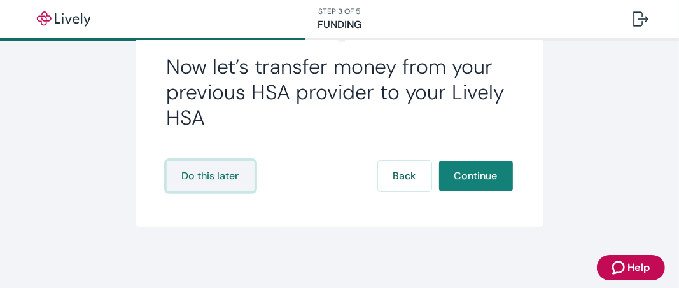
drag, startPoint x: 215, startPoint y: 178, endPoint x: 220, endPoint y: 185, distance: 8.2
click at [220, 185] on button "Do this later" at bounding box center [211, 176] width 88 height 31
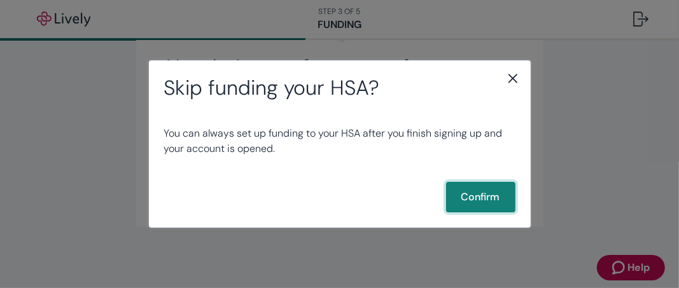
click at [468, 189] on button "Confirm" at bounding box center [480, 197] width 69 height 31
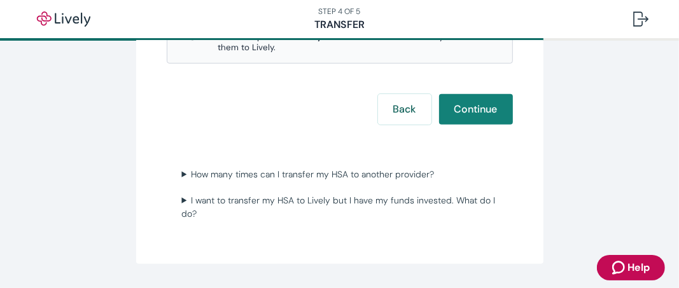
scroll to position [397, 0]
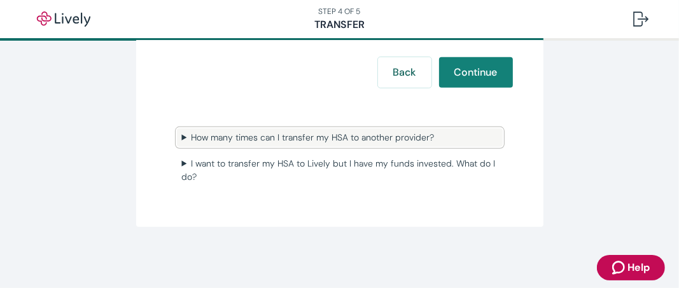
click at [407, 145] on summary "How many times can I transfer my HSA to another provider?" at bounding box center [340, 138] width 326 height 18
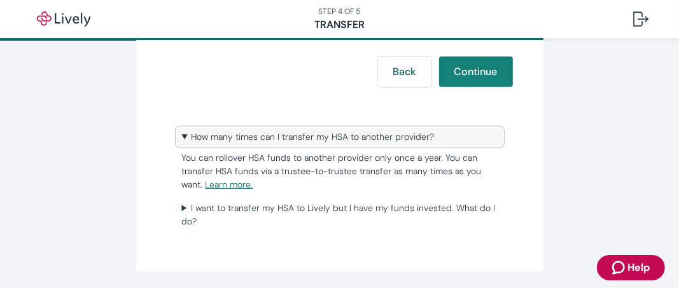
click at [376, 139] on summary "How many times can I transfer my HSA to another provider?" at bounding box center [340, 137] width 326 height 18
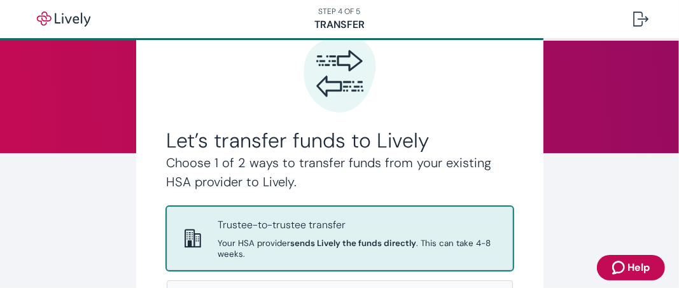
scroll to position [206, 0]
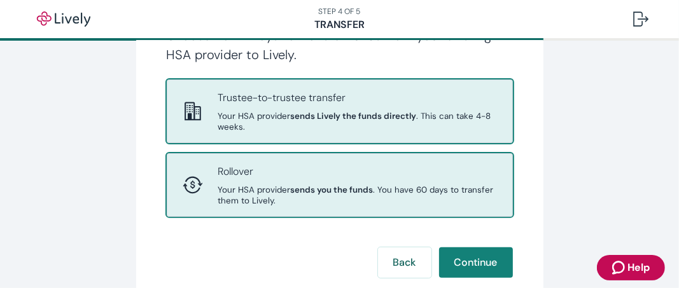
click at [347, 174] on p "Rollover" at bounding box center [357, 171] width 279 height 15
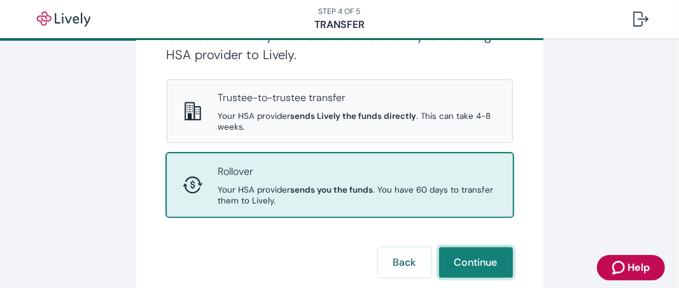
click at [474, 253] on button "Continue" at bounding box center [476, 263] width 74 height 31
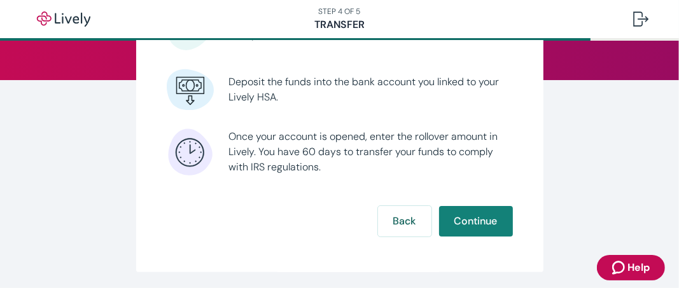
scroll to position [196, 0]
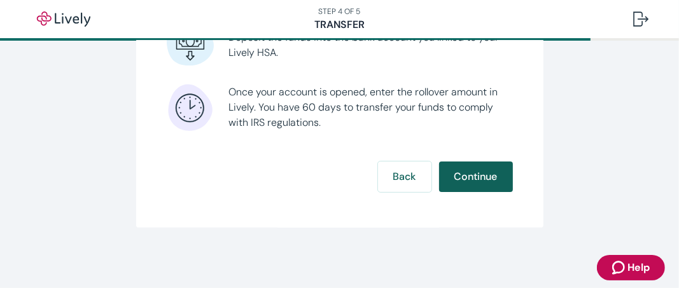
click at [460, 167] on button "Continue" at bounding box center [476, 177] width 74 height 31
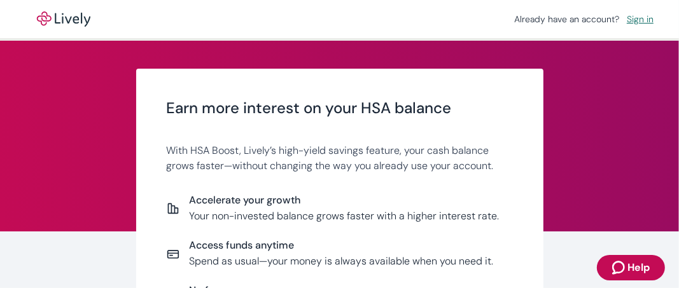
scroll to position [191, 0]
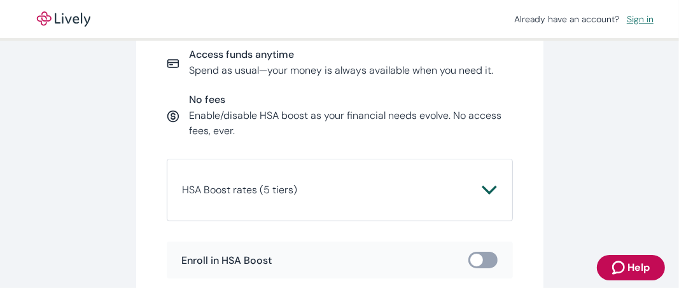
click at [627, 269] on icon "Zendesk support icon" at bounding box center [619, 267] width 15 height 15
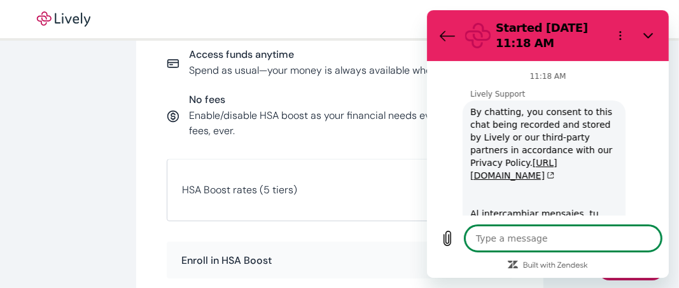
scroll to position [1137, 0]
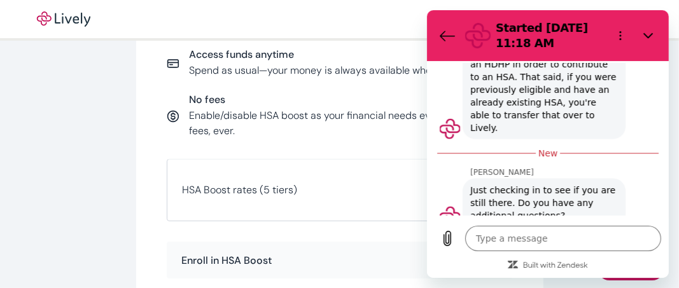
click at [450, 134] on div "11:18 AM Lively Support Lively Support says: By chatting, you consent to this c…" at bounding box center [547, 140] width 237 height 152
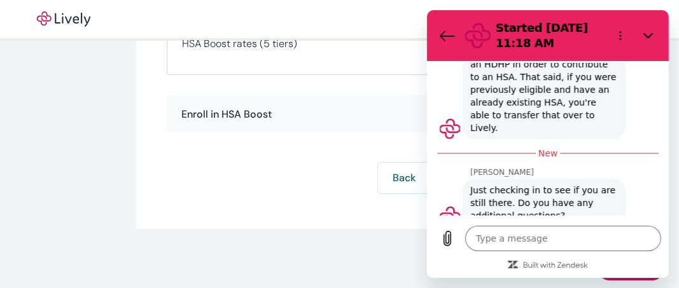
scroll to position [338, 0]
click at [647, 31] on icon "Close" at bounding box center [648, 36] width 10 height 10
